Goal: Navigation & Orientation: Find specific page/section

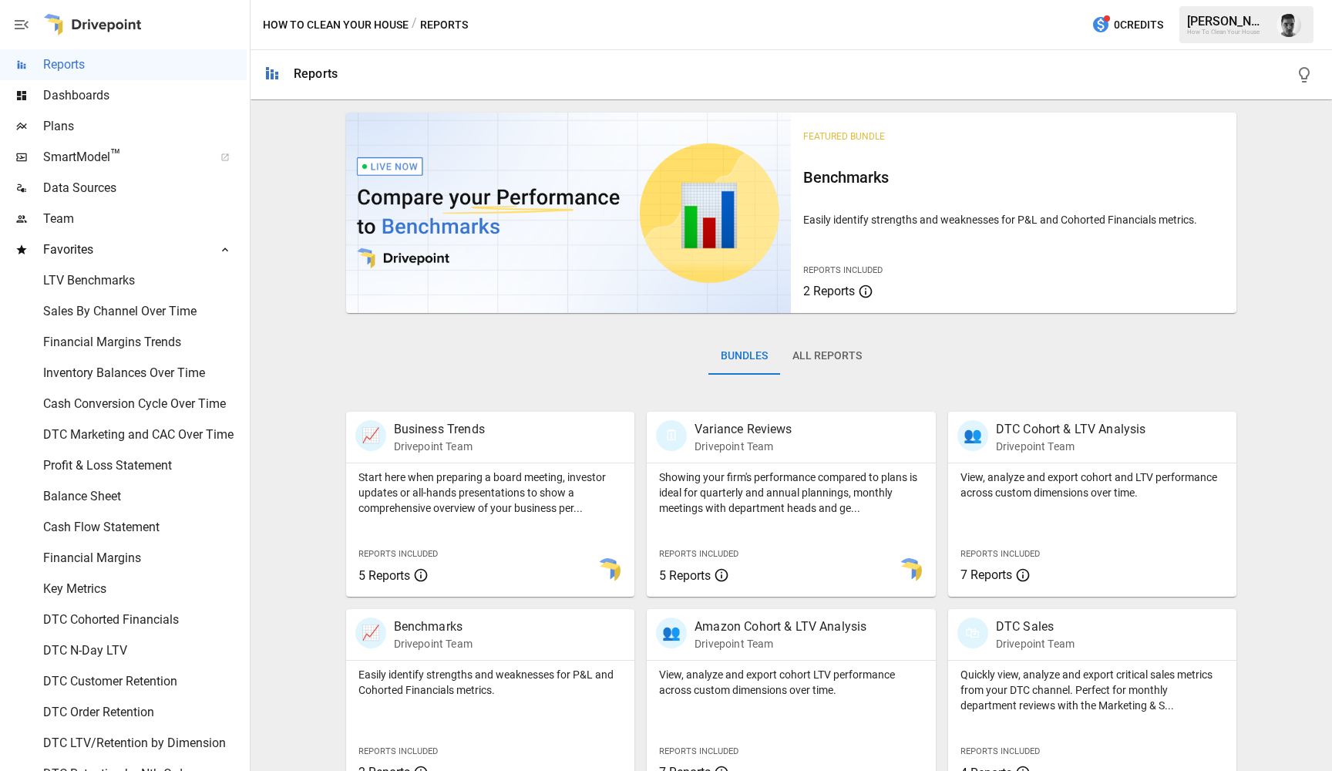
click at [221, 244] on icon at bounding box center [225, 250] width 12 height 12
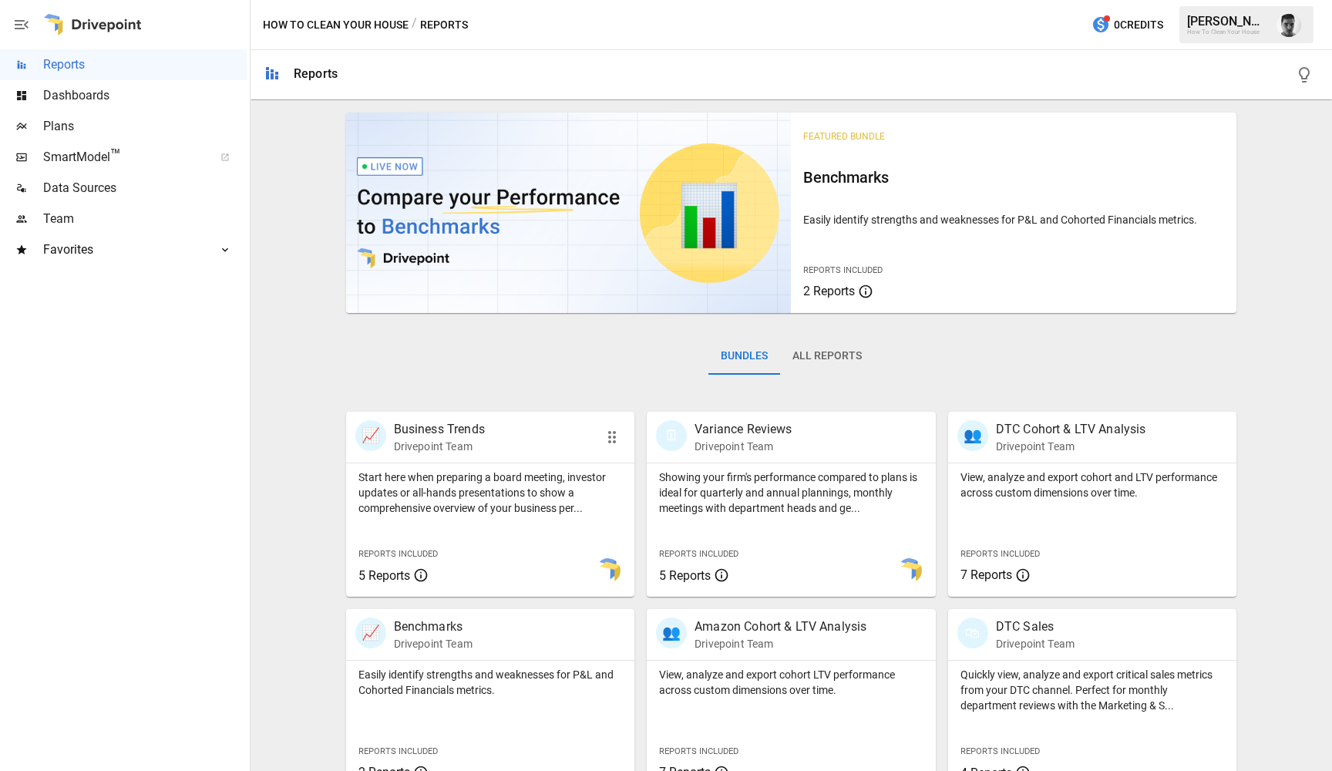
click at [548, 468] on div "Start here when preparing a board meeting, investor updates or all-hands presen…" at bounding box center [490, 489] width 289 height 52
click at [728, 507] on p "Showing your firm's performance compared to plans is ideal for quarterly and an…" at bounding box center [791, 493] width 264 height 46
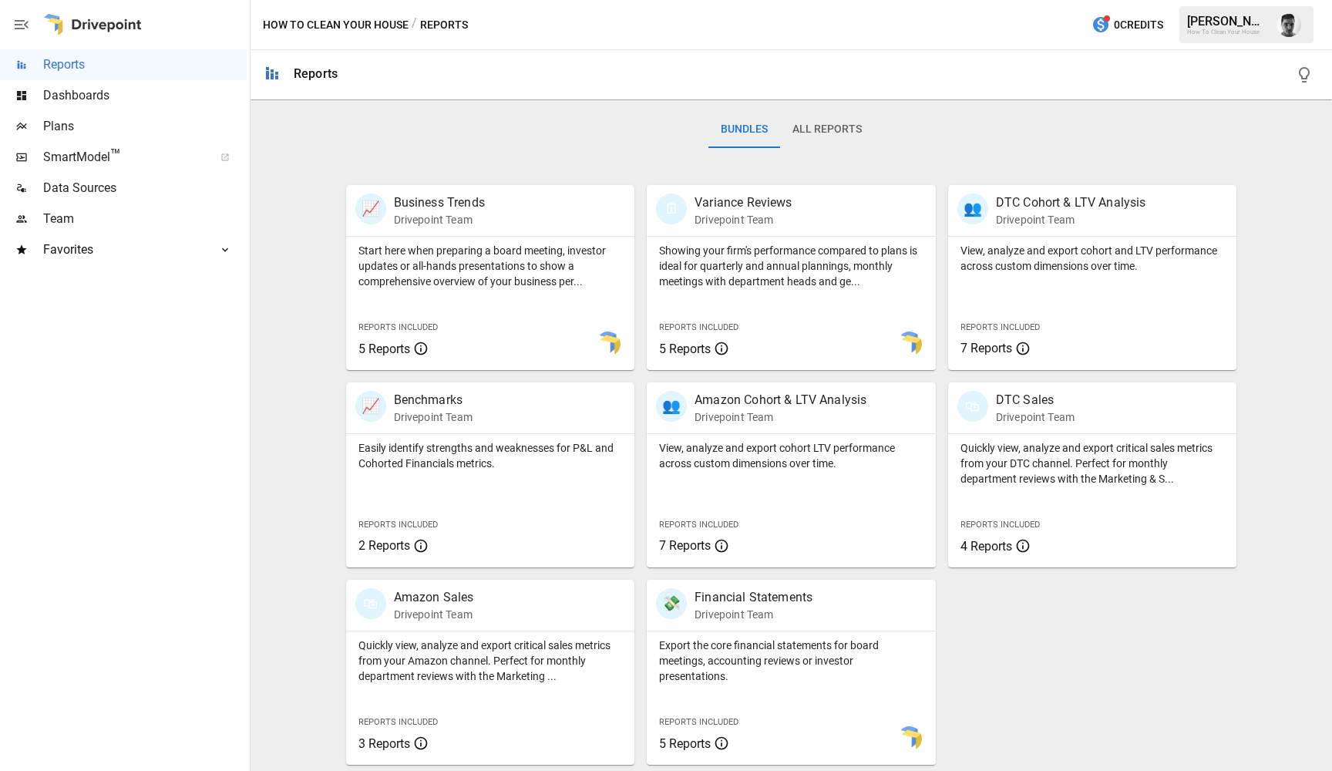
scroll to position [227, 0]
click at [1047, 224] on p "Drivepoint Team" at bounding box center [1071, 219] width 150 height 15
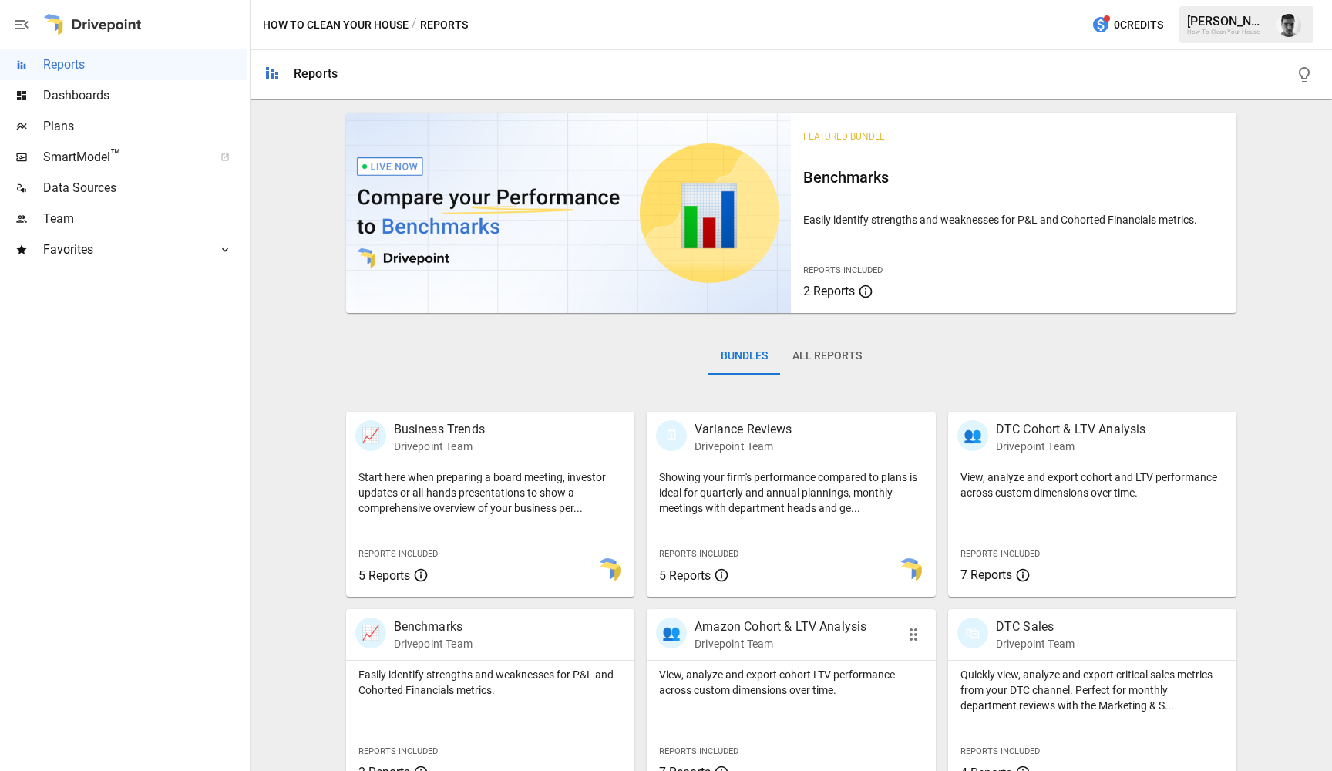
click at [765, 667] on p "View, analyze and export cohort LTV performance across custom dimensions over t…" at bounding box center [791, 682] width 264 height 31
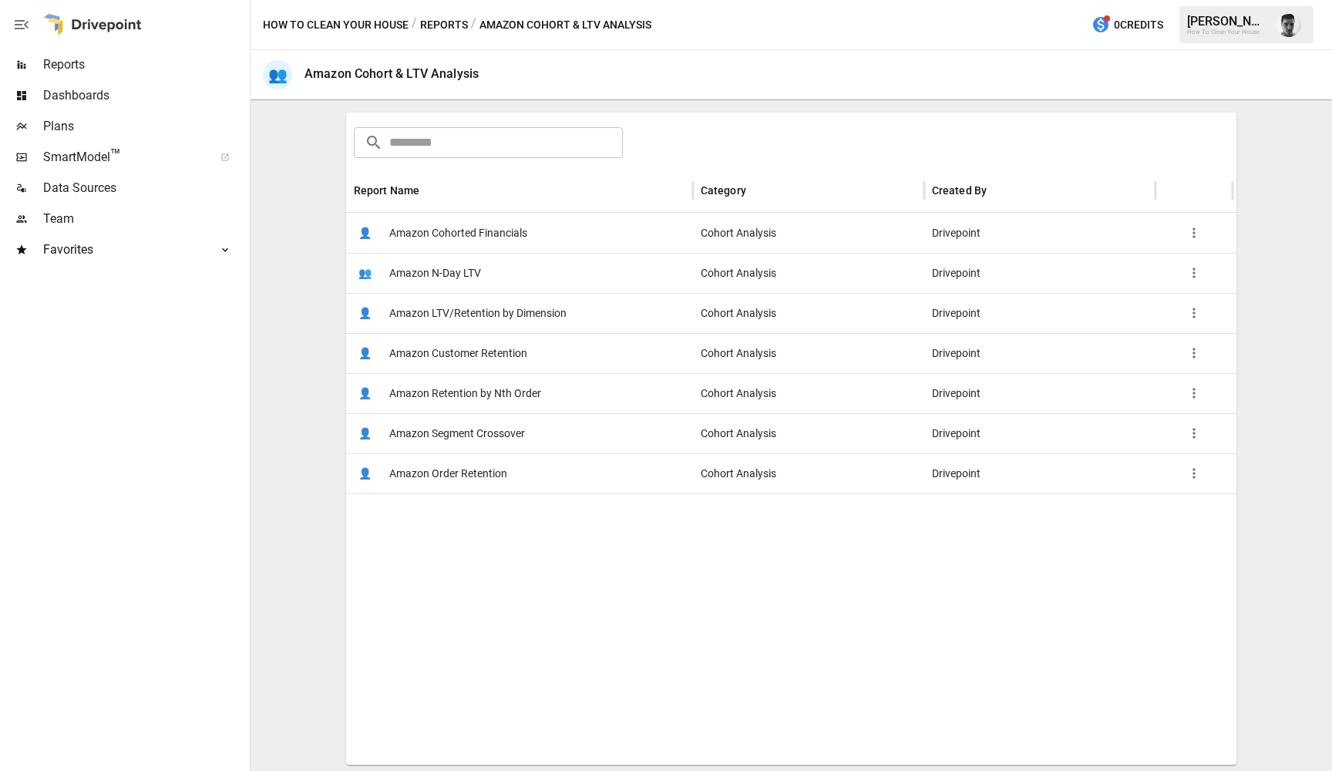
scroll to position [211, 0]
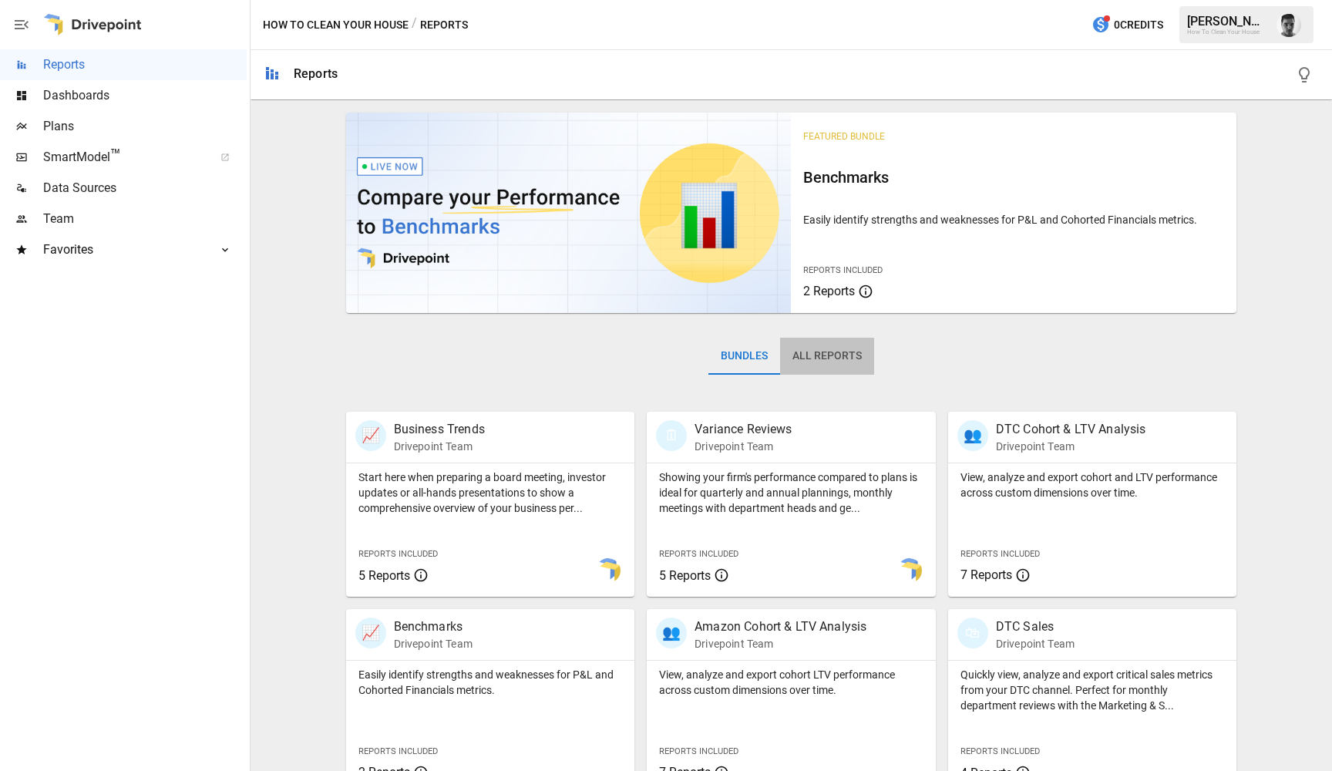
click at [825, 360] on button "All Reports" at bounding box center [827, 356] width 94 height 37
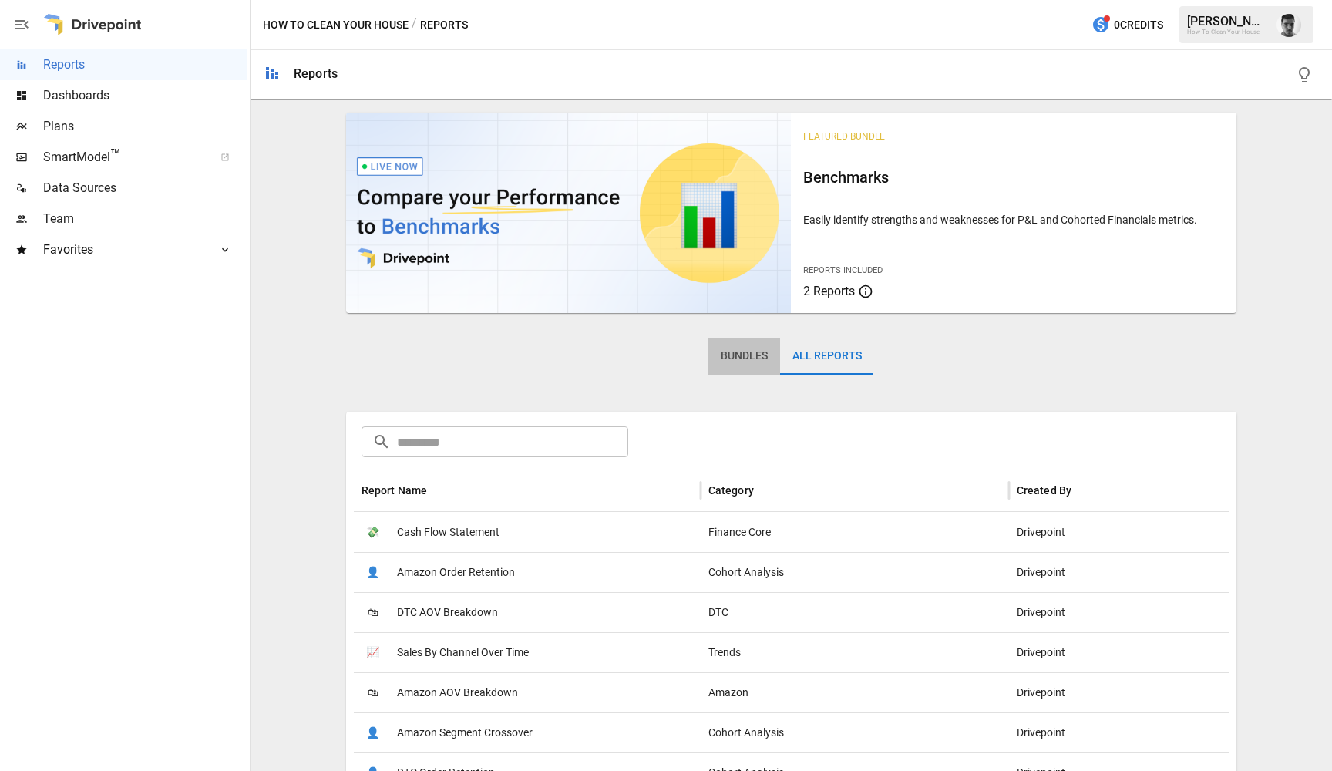
click at [730, 354] on button "Bundles" at bounding box center [745, 356] width 72 height 37
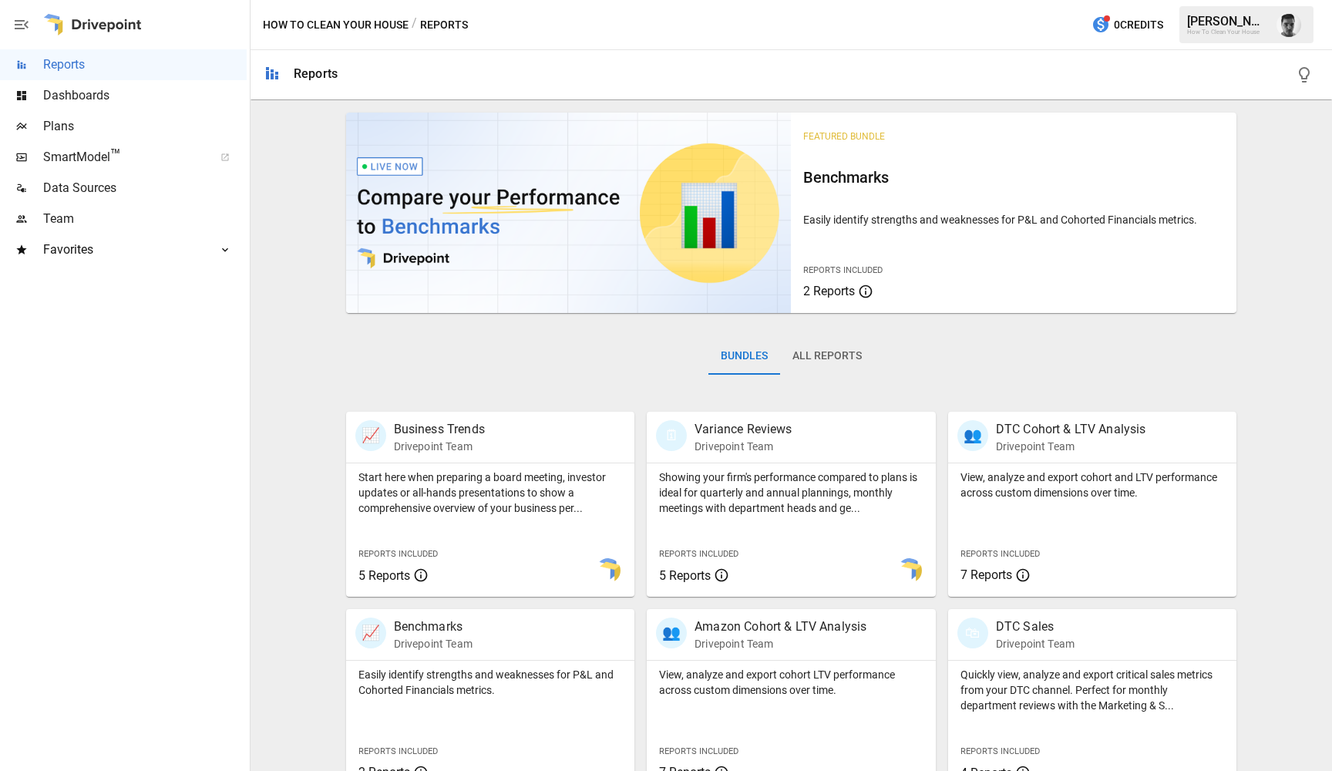
click at [25, 26] on icon "button" at bounding box center [21, 24] width 19 height 19
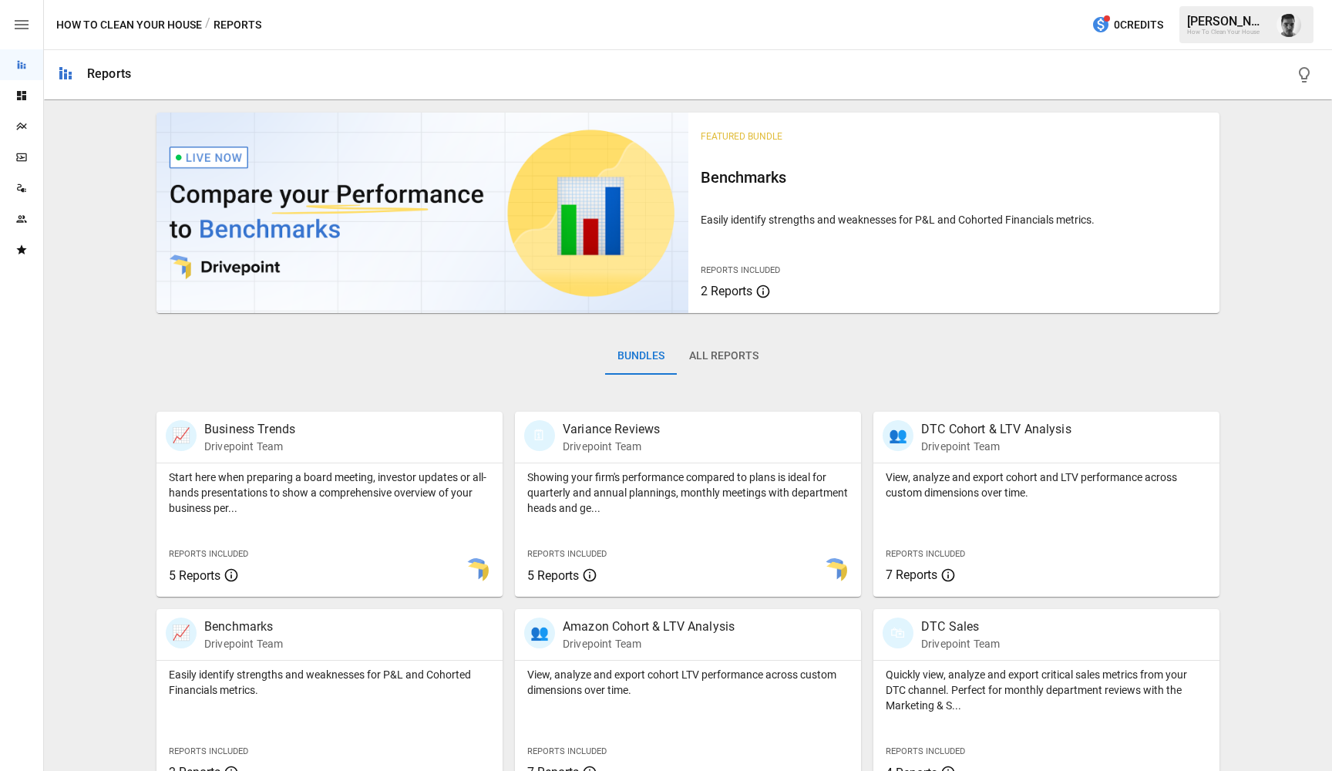
click at [25, 26] on icon "button" at bounding box center [21, 24] width 19 height 19
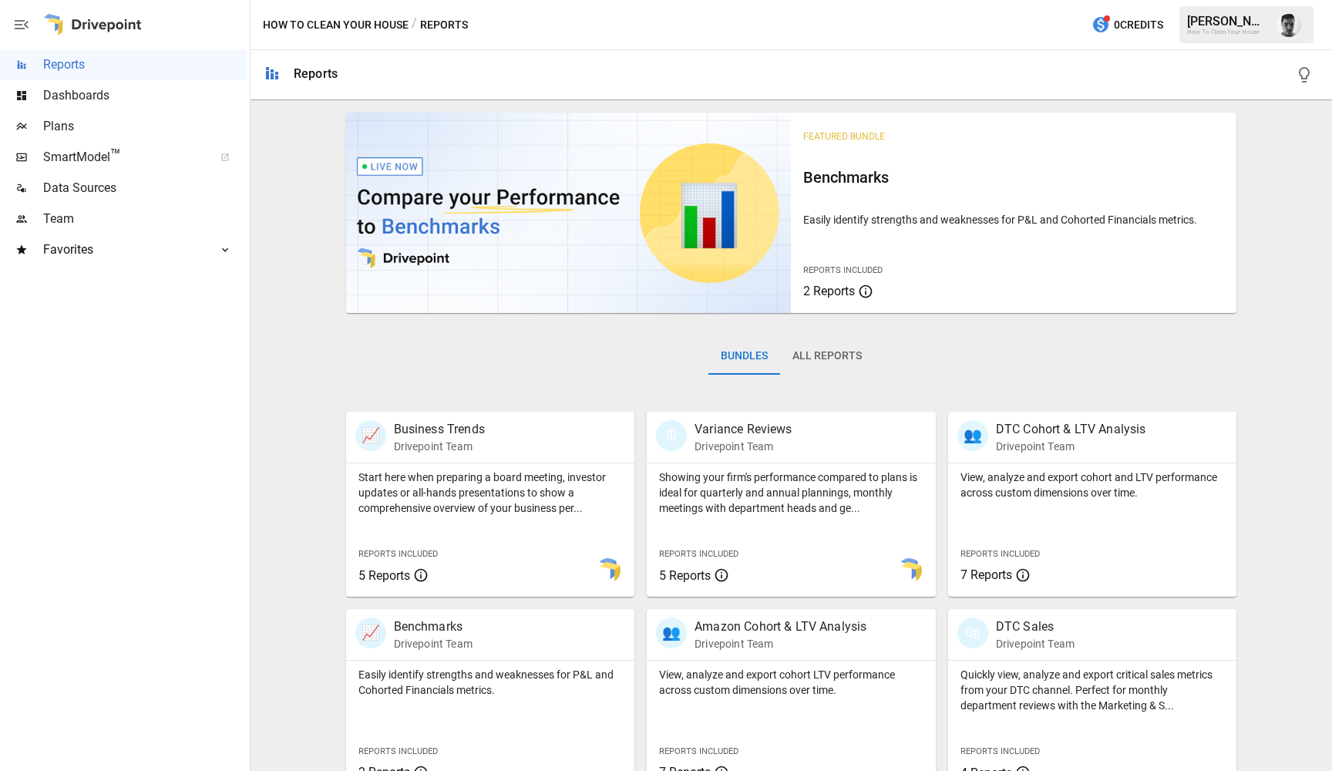
click at [444, 21] on div "/ Reports" at bounding box center [440, 24] width 56 height 19
click at [449, 24] on div "/ Reports" at bounding box center [440, 24] width 56 height 19
click at [378, 23] on button "How To Clean Your House" at bounding box center [336, 24] width 146 height 19
click at [359, 26] on button "How To Clean Your House" at bounding box center [336, 24] width 146 height 19
click at [104, 99] on span "Dashboards" at bounding box center [145, 95] width 204 height 19
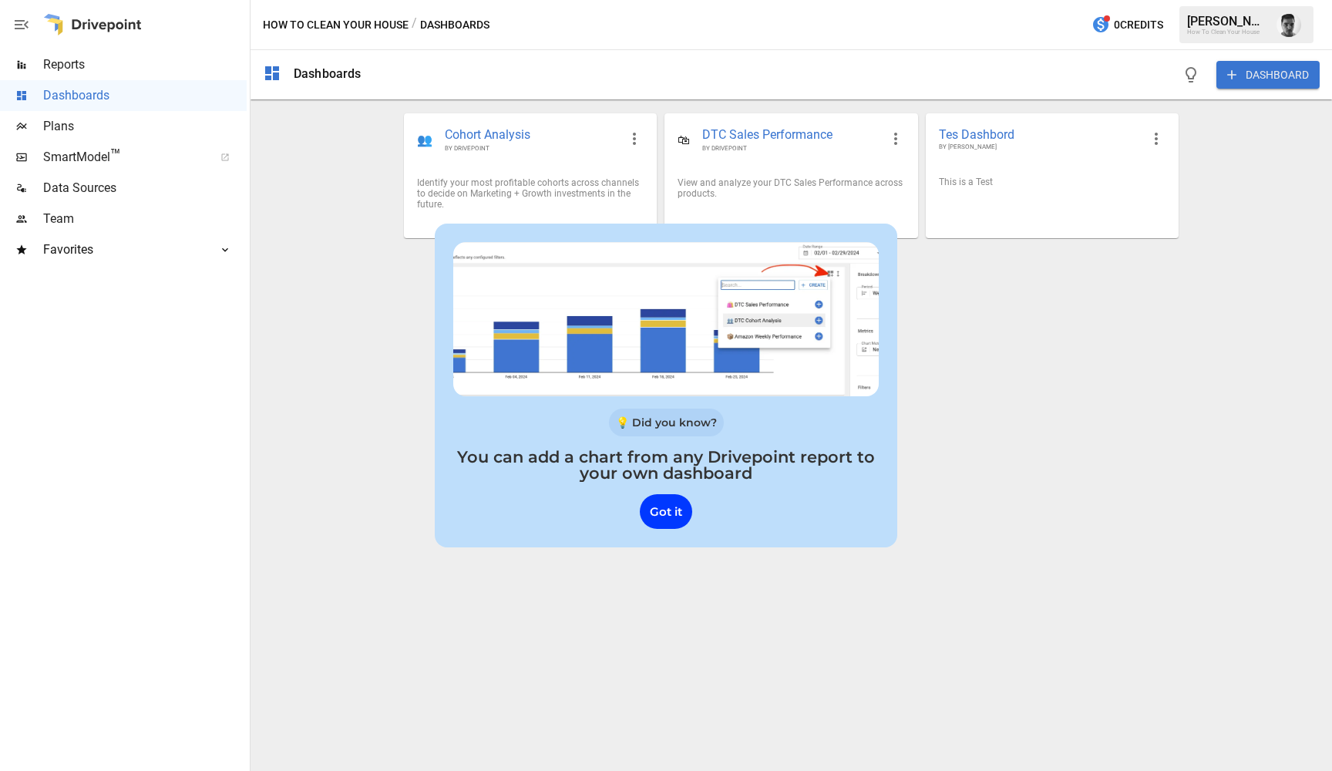
drag, startPoint x: 507, startPoint y: 455, endPoint x: 864, endPoint y: 470, distance: 357.3
click at [864, 470] on p "You can add a chart from any Drivepoint report to your own dashboard" at bounding box center [666, 465] width 426 height 32
click at [688, 454] on p "You can add a chart from any Drivepoint report to your own dashboard" at bounding box center [666, 465] width 426 height 32
click at [668, 522] on div "Got it" at bounding box center [666, 511] width 52 height 35
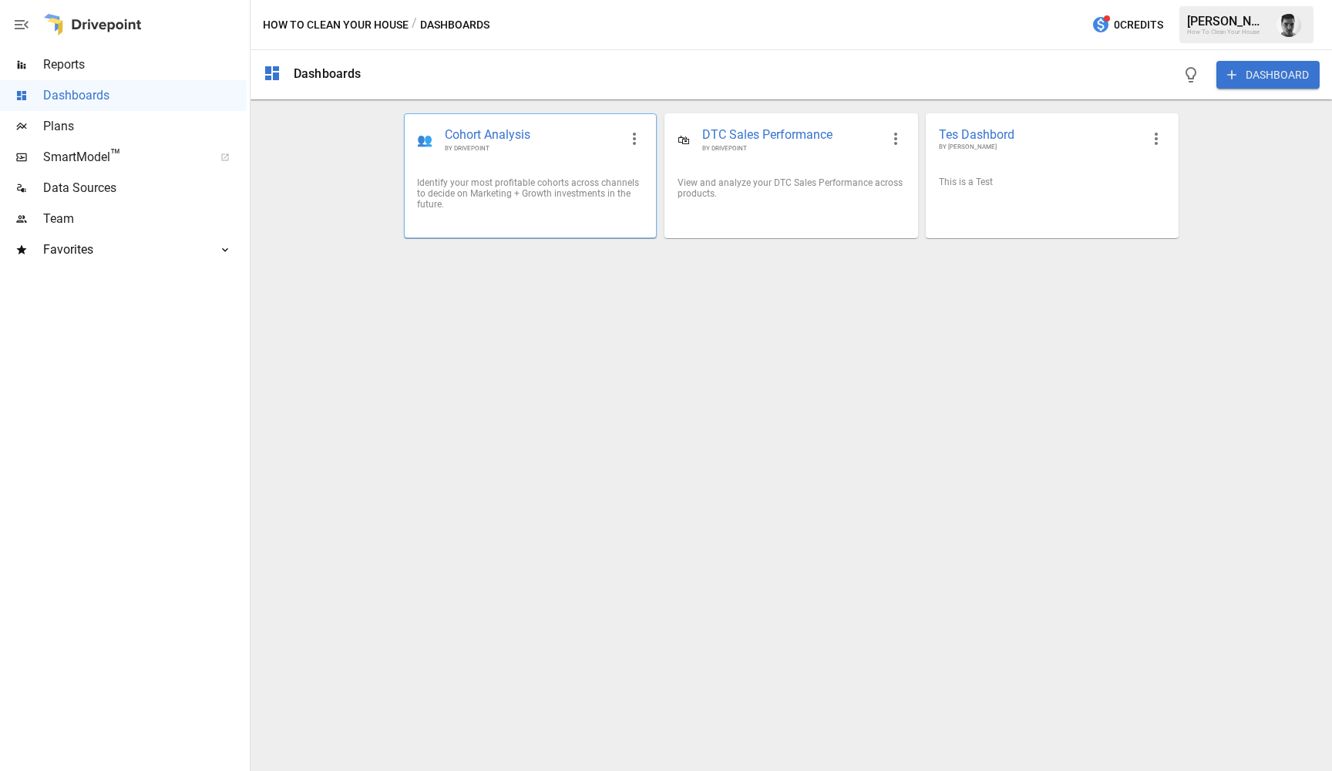
click at [570, 143] on span "Cohort Analysis" at bounding box center [532, 135] width 174 height 18
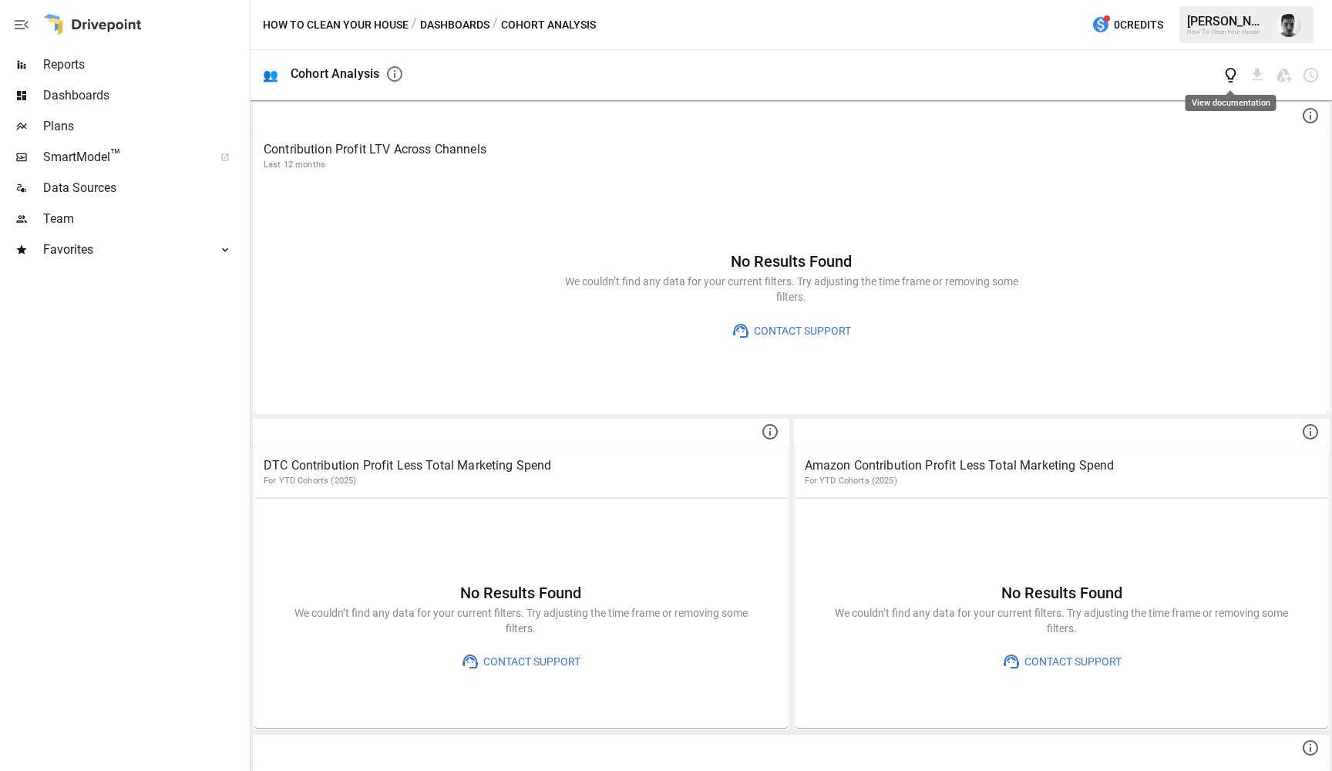
click at [1232, 76] on icon "View documentation" at bounding box center [1231, 75] width 18 height 18
